Goal: Check status: Check status

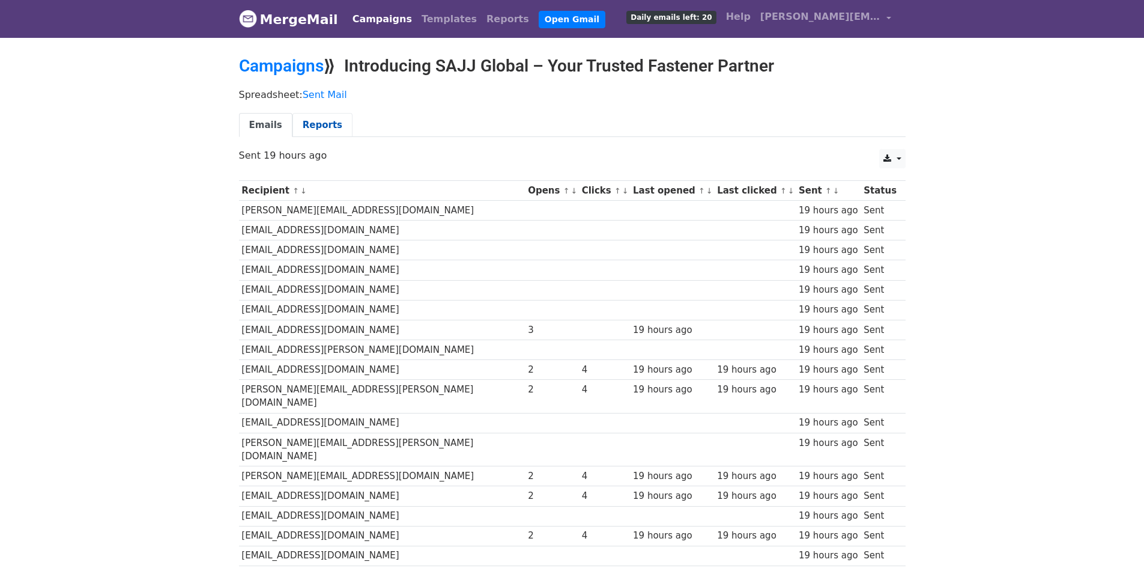
click at [314, 129] on link "Reports" at bounding box center [322, 125] width 60 height 25
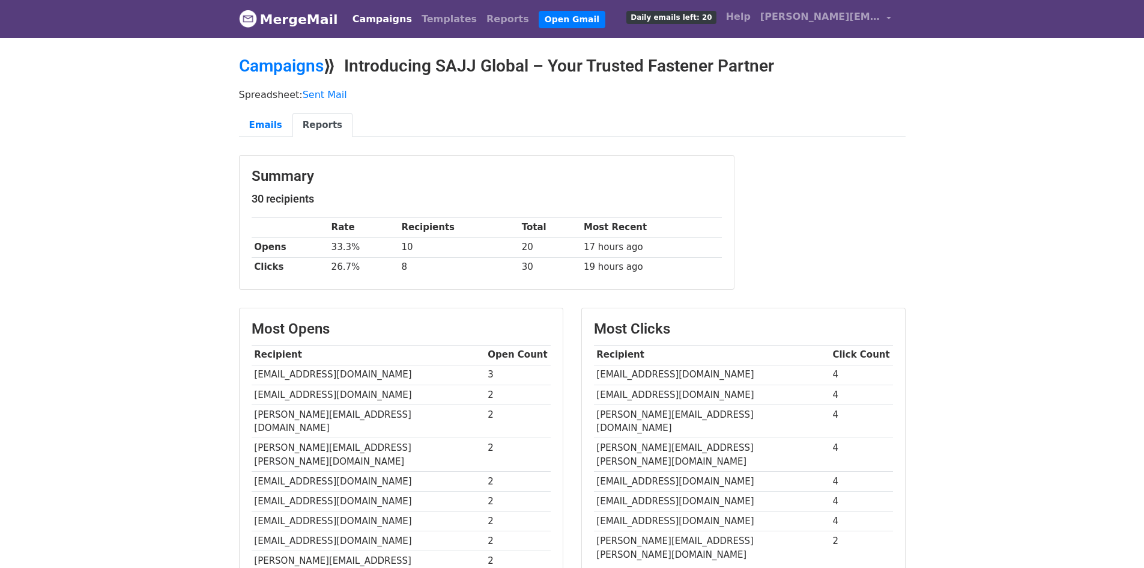
click at [282, 26] on link "MergeMail" at bounding box center [288, 19] width 99 height 25
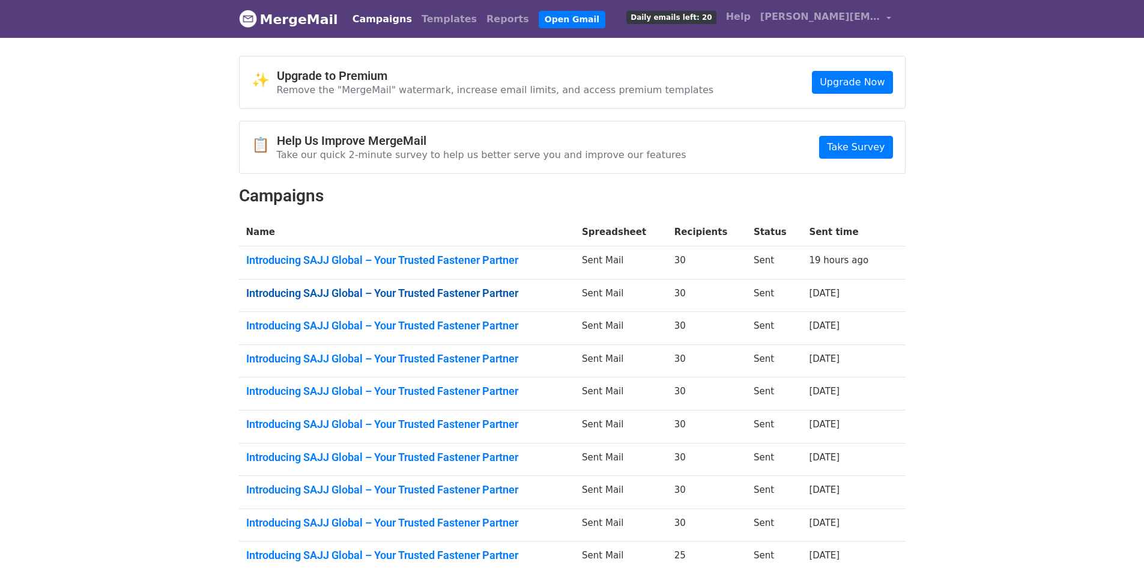
click at [389, 297] on link "Introducing SAJJ Global – Your Trusted Fastener Partner" at bounding box center [407, 292] width 322 height 13
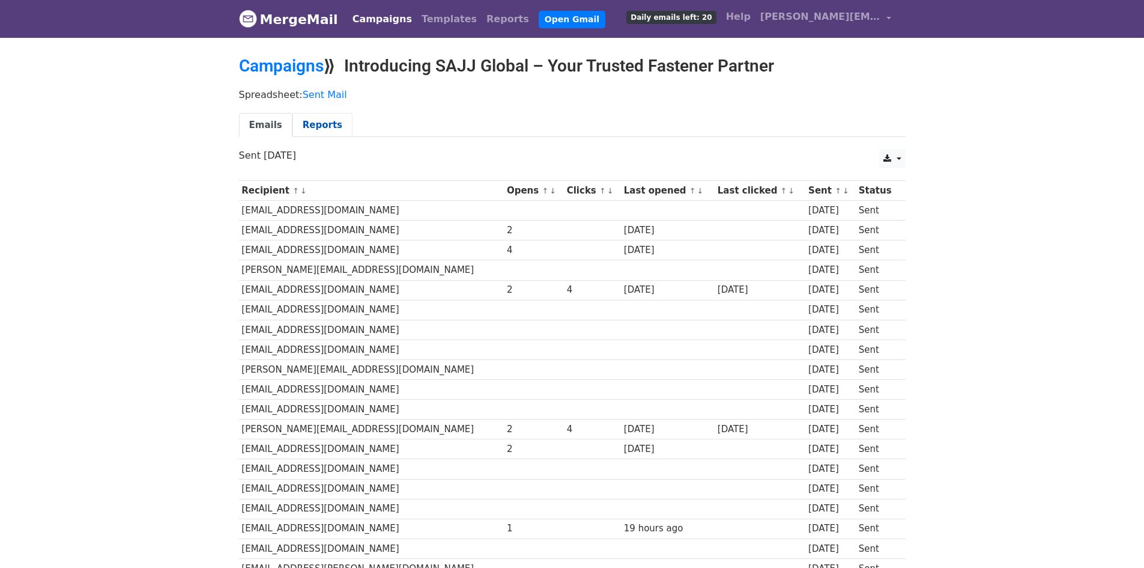
click at [303, 132] on link "Reports" at bounding box center [322, 125] width 60 height 25
